Goal: Task Accomplishment & Management: Use online tool/utility

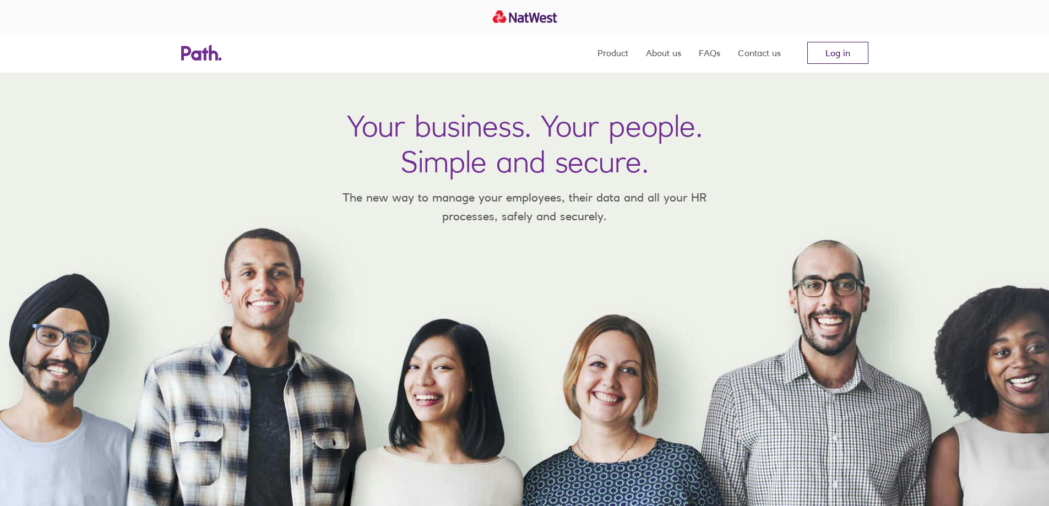
click at [835, 51] on link "Log in" at bounding box center [837, 53] width 61 height 22
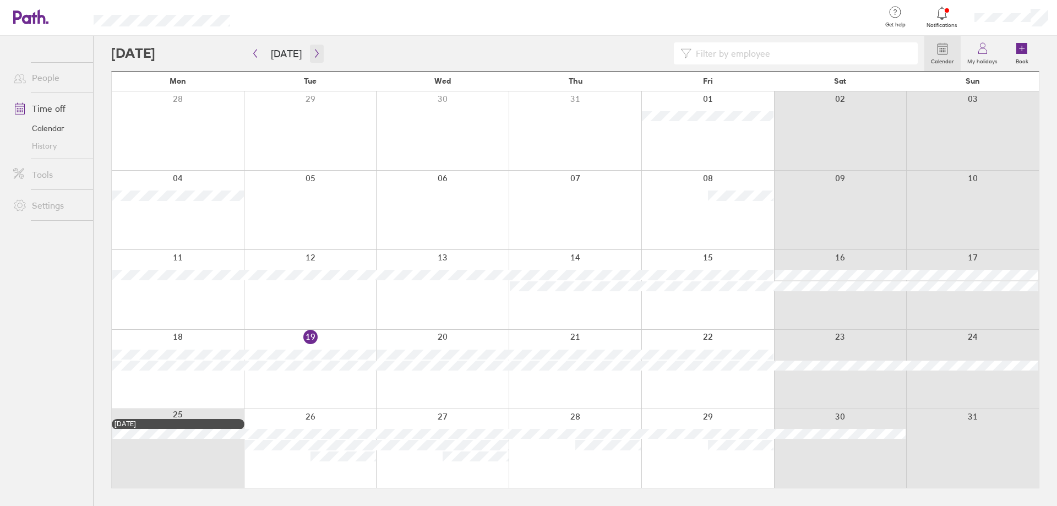
click at [313, 55] on icon "button" at bounding box center [317, 53] width 8 height 9
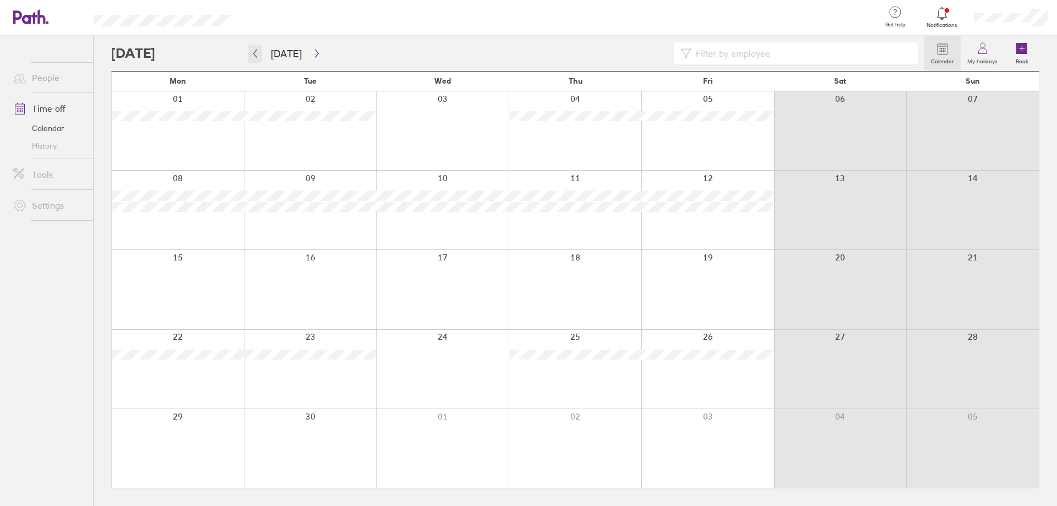
click at [259, 55] on icon "button" at bounding box center [255, 53] width 8 height 9
